Goal: Information Seeking & Learning: Compare options

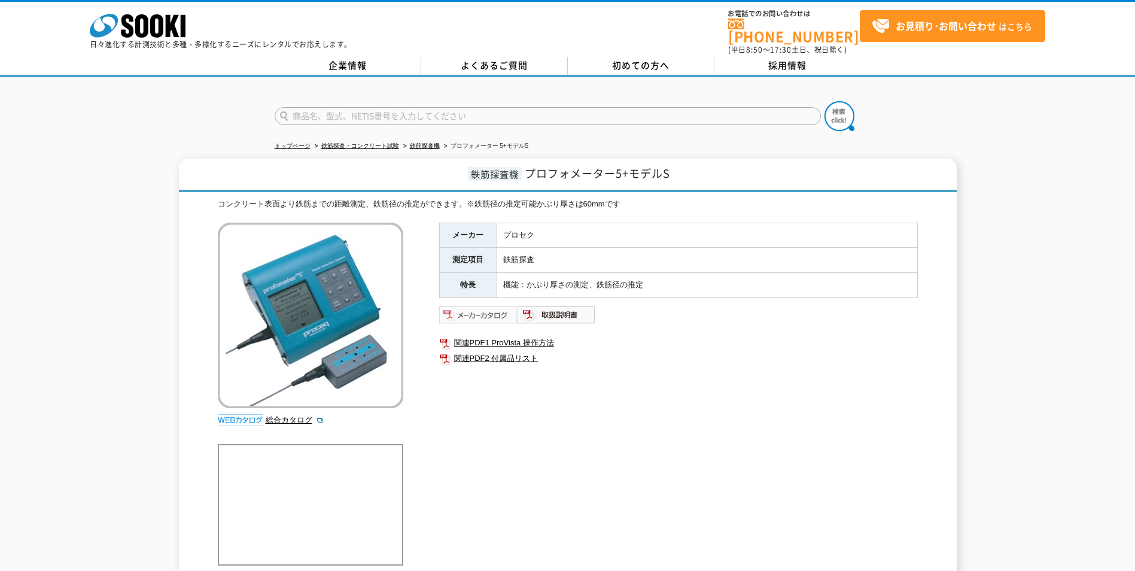
click at [485, 311] on img at bounding box center [478, 314] width 78 height 19
click at [434, 142] on link "鉄筋探査機" at bounding box center [425, 145] width 30 height 7
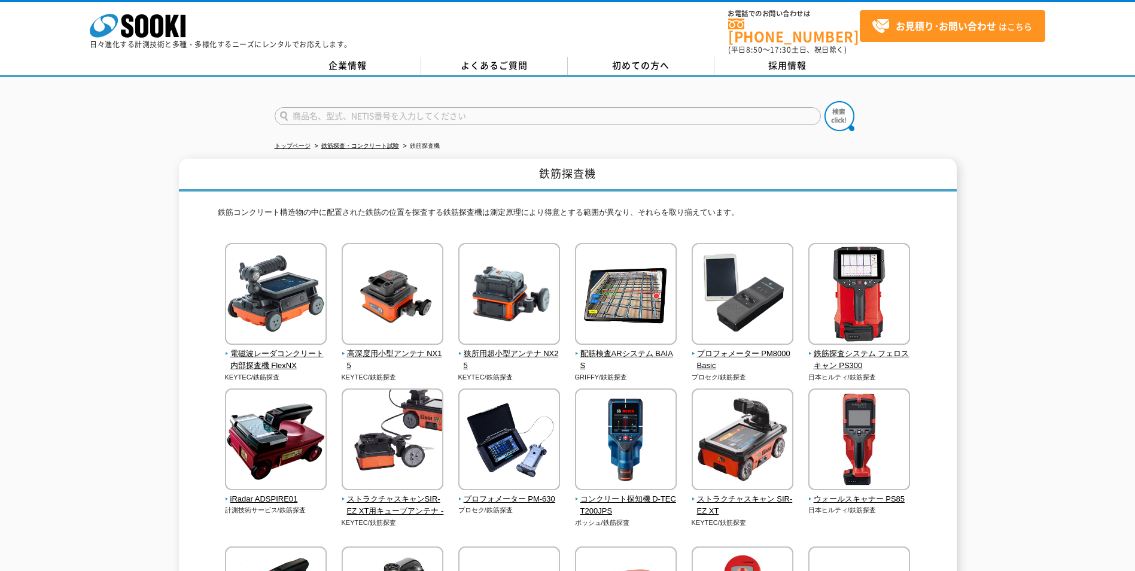
scroll to position [160, 0]
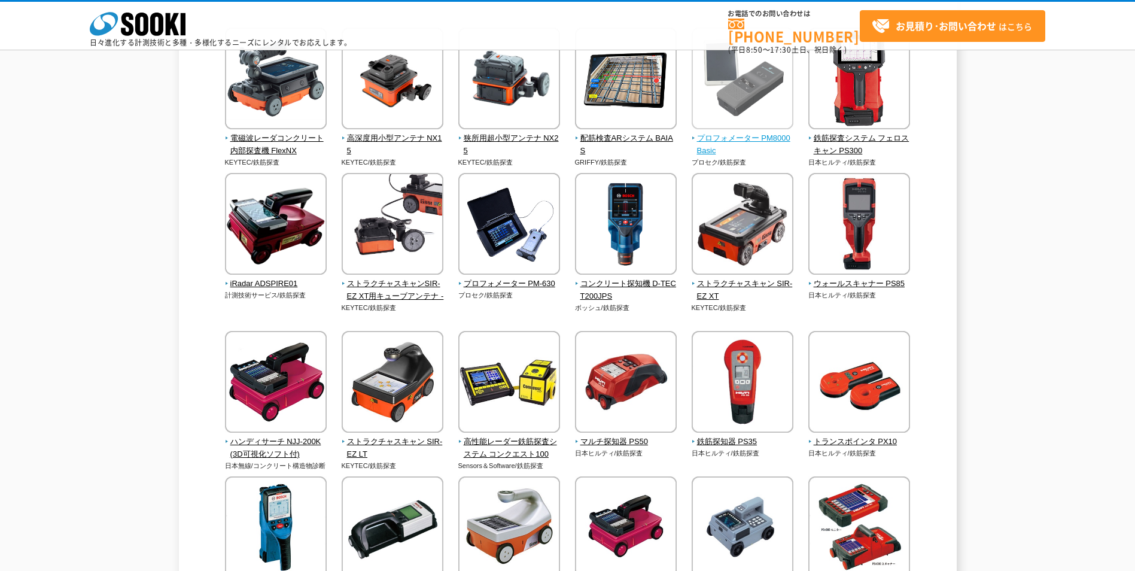
click at [710, 138] on span "プロフォメーター PM8000Basic" at bounding box center [743, 144] width 102 height 25
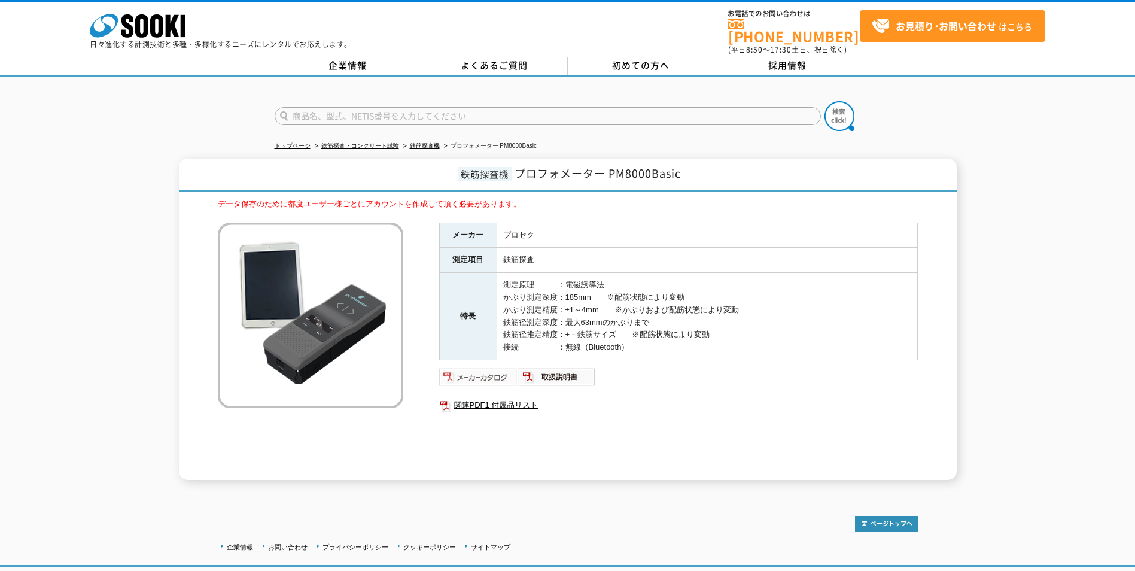
click at [491, 368] on img at bounding box center [478, 376] width 78 height 19
click at [421, 142] on link "鉄筋探査機" at bounding box center [425, 145] width 30 height 7
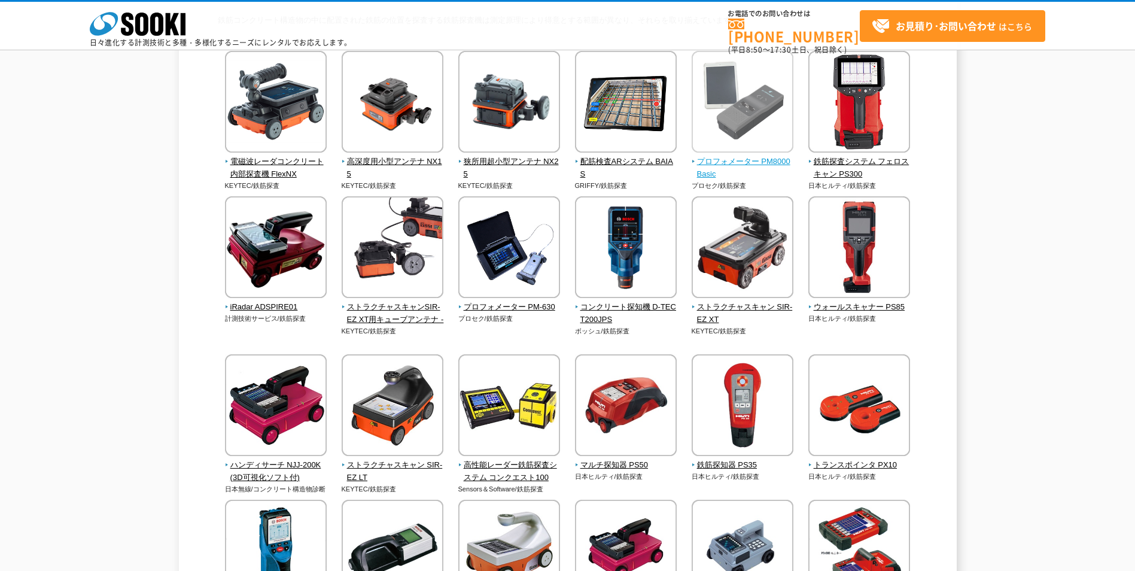
scroll to position [160, 0]
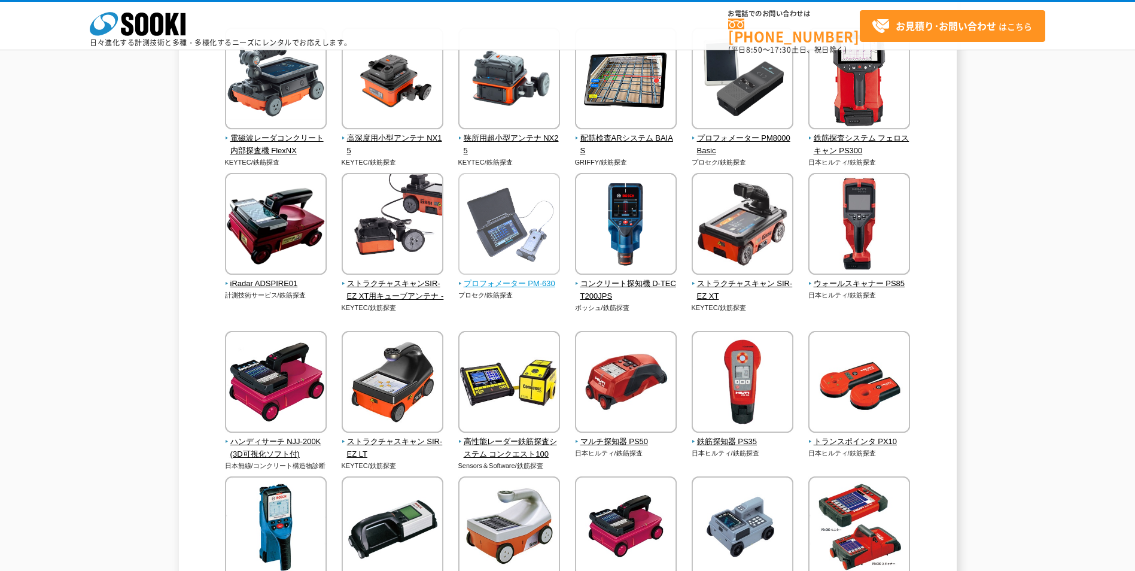
click at [528, 284] on span "プロフォメーター PM-630" at bounding box center [509, 284] width 102 height 13
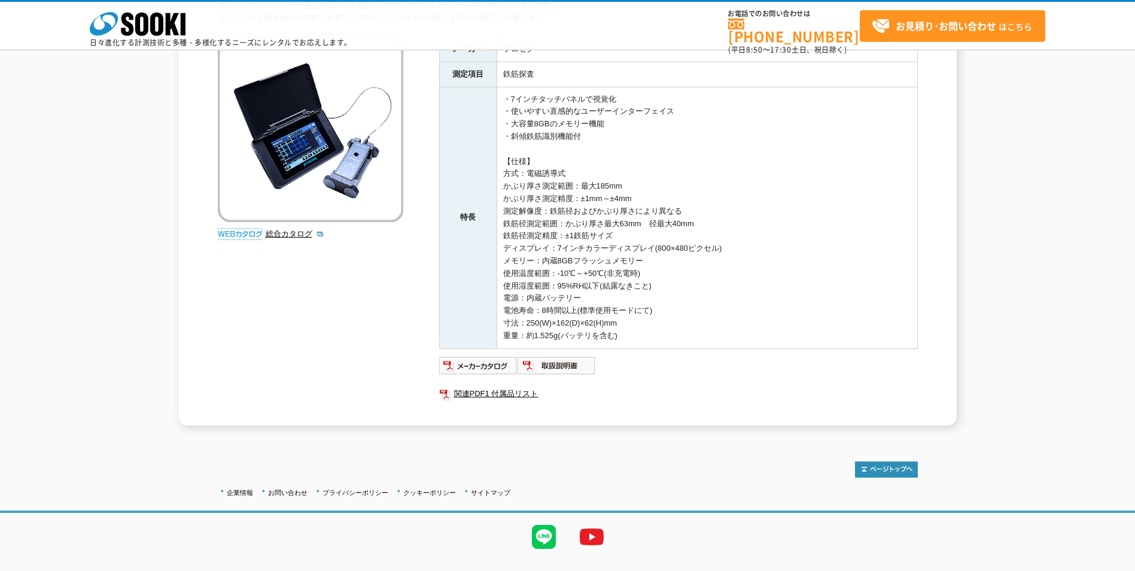
scroll to position [168, 0]
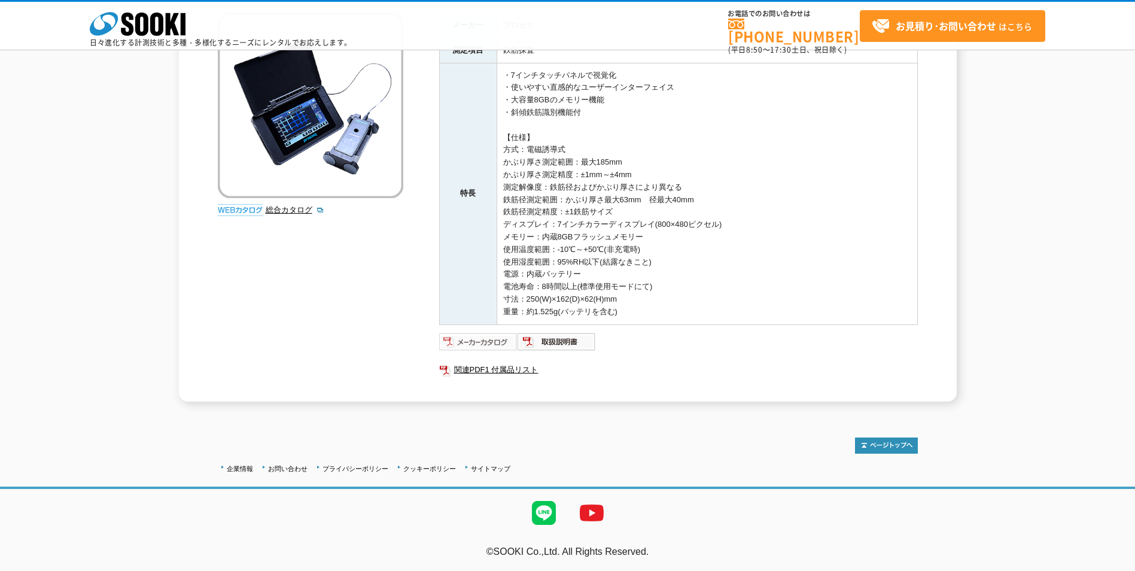
click at [459, 340] on img at bounding box center [478, 341] width 78 height 19
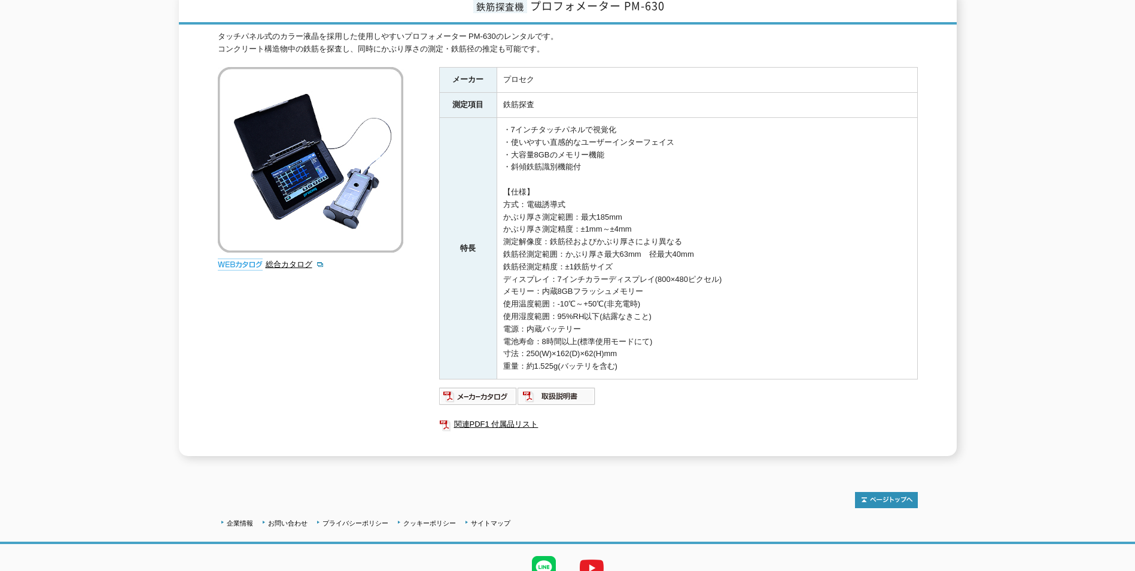
scroll to position [0, 0]
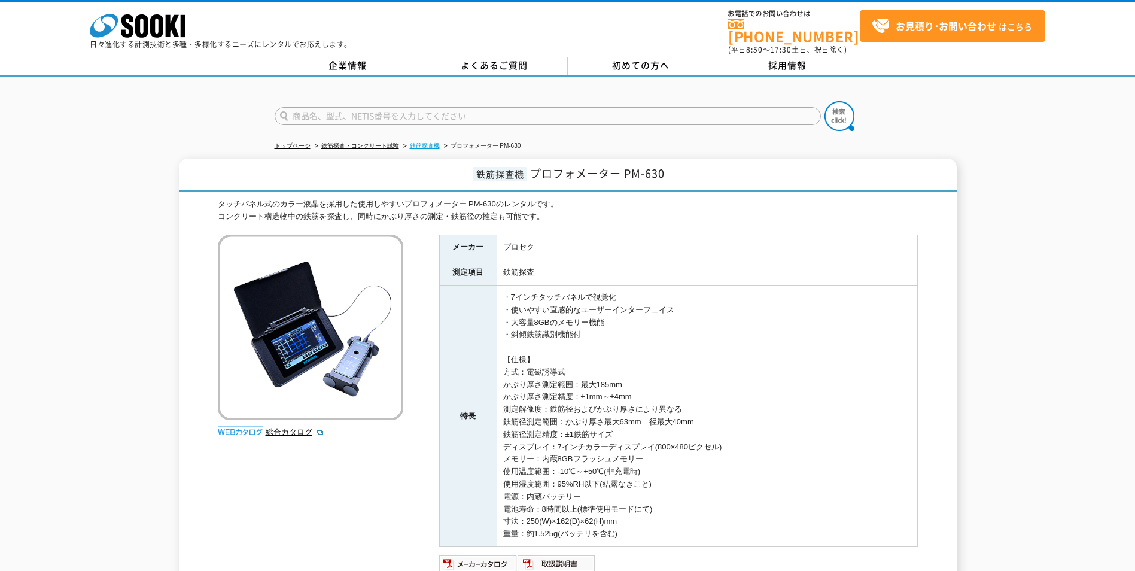
click at [416, 142] on link "鉄筋探査機" at bounding box center [425, 145] width 30 height 7
